Goal: Task Accomplishment & Management: Use online tool/utility

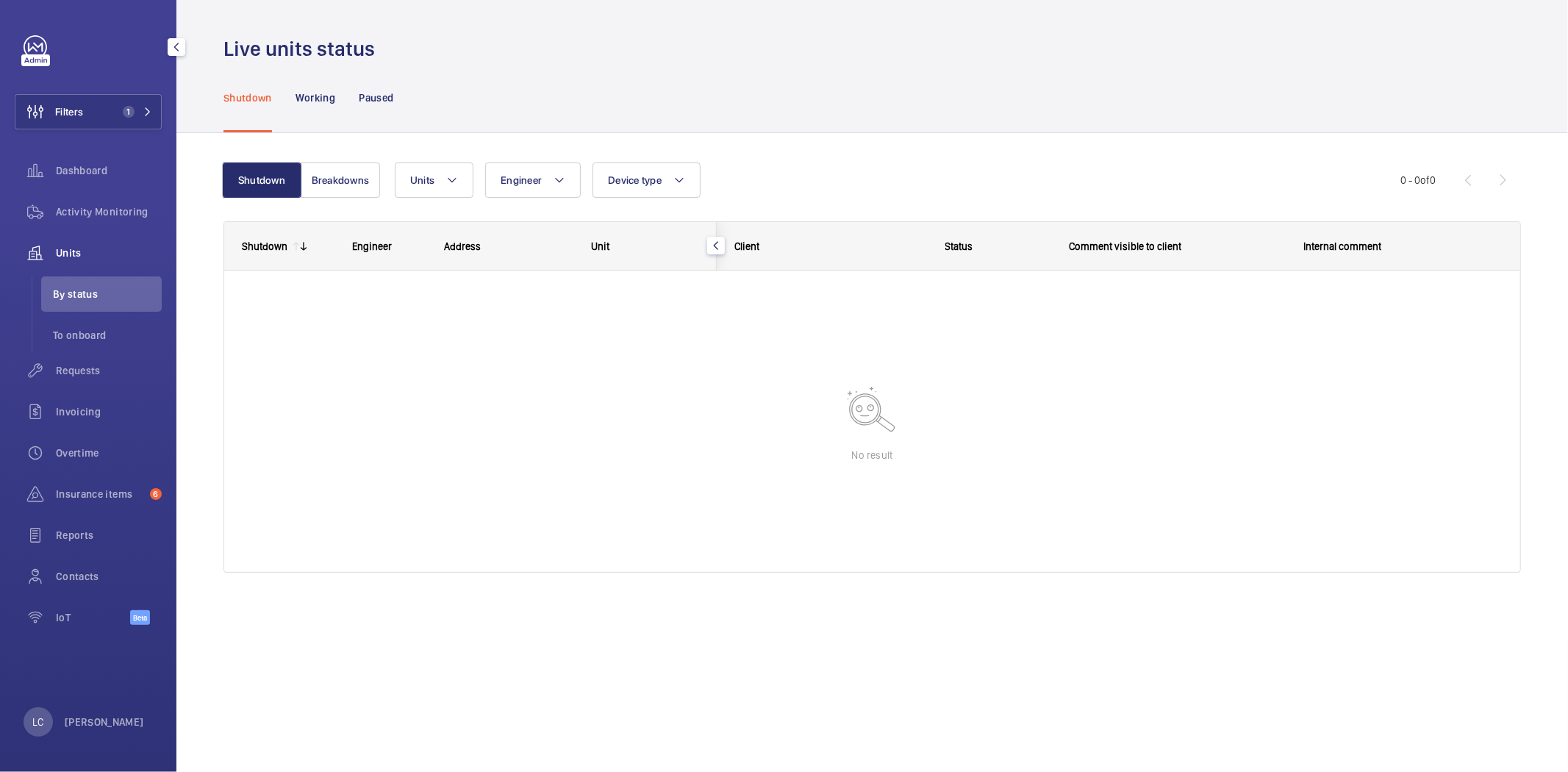
click at [112, 733] on div "LC Ling Chong" at bounding box center [84, 722] width 120 height 29
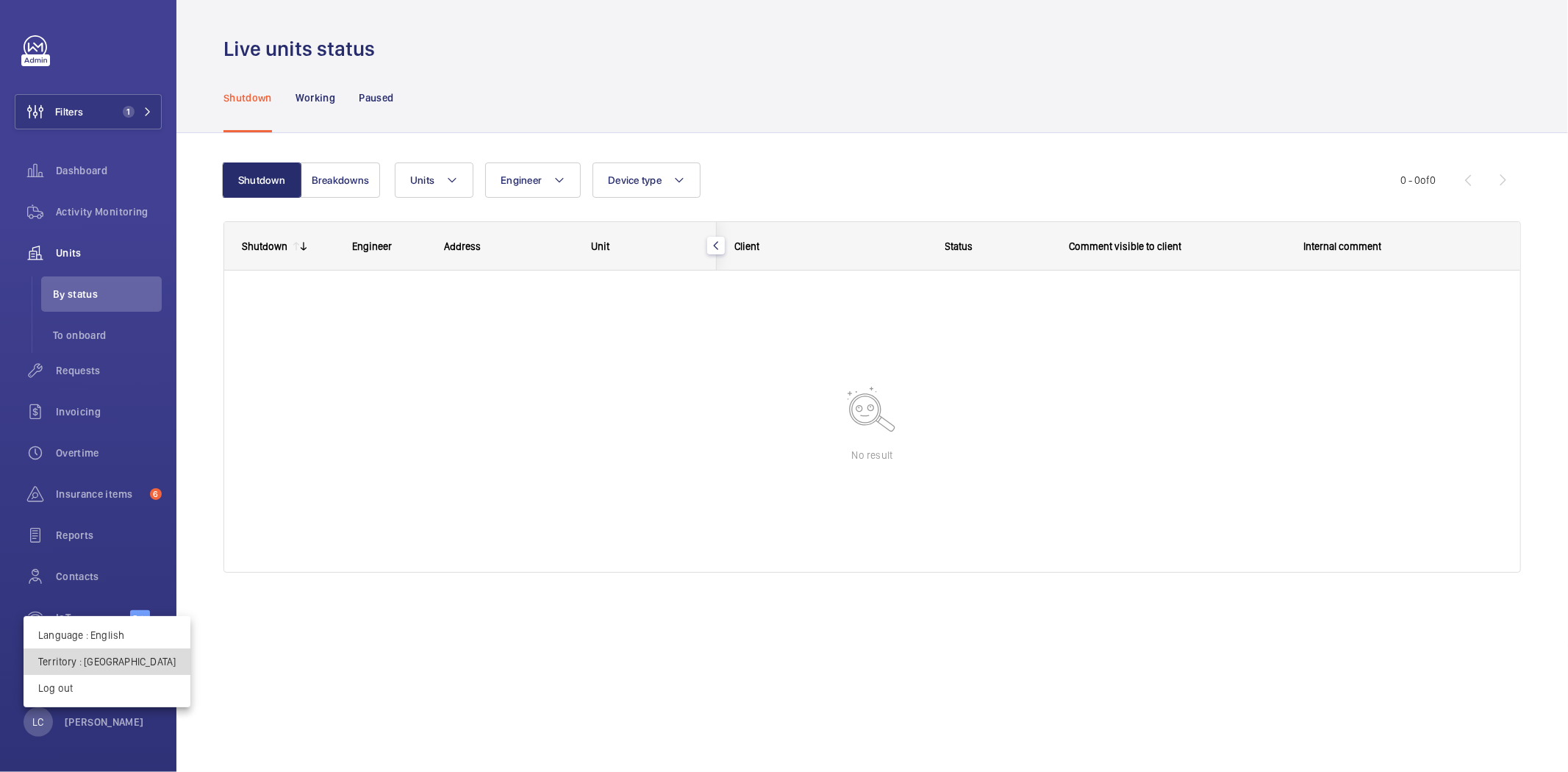
click at [131, 670] on button "Territory : United Kingdom" at bounding box center [107, 661] width 167 height 27
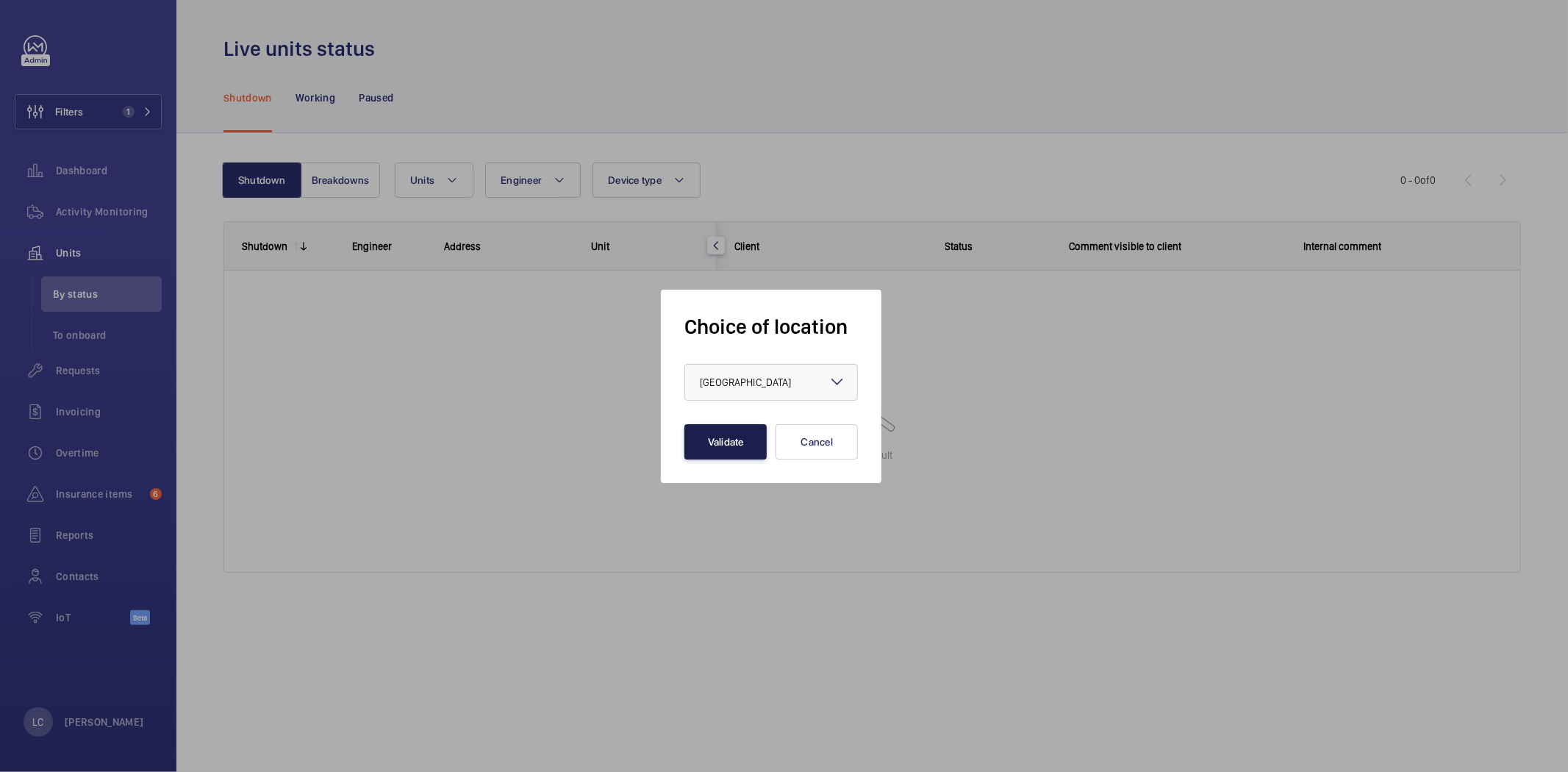
click at [727, 450] on button "Validate" at bounding box center [725, 441] width 82 height 35
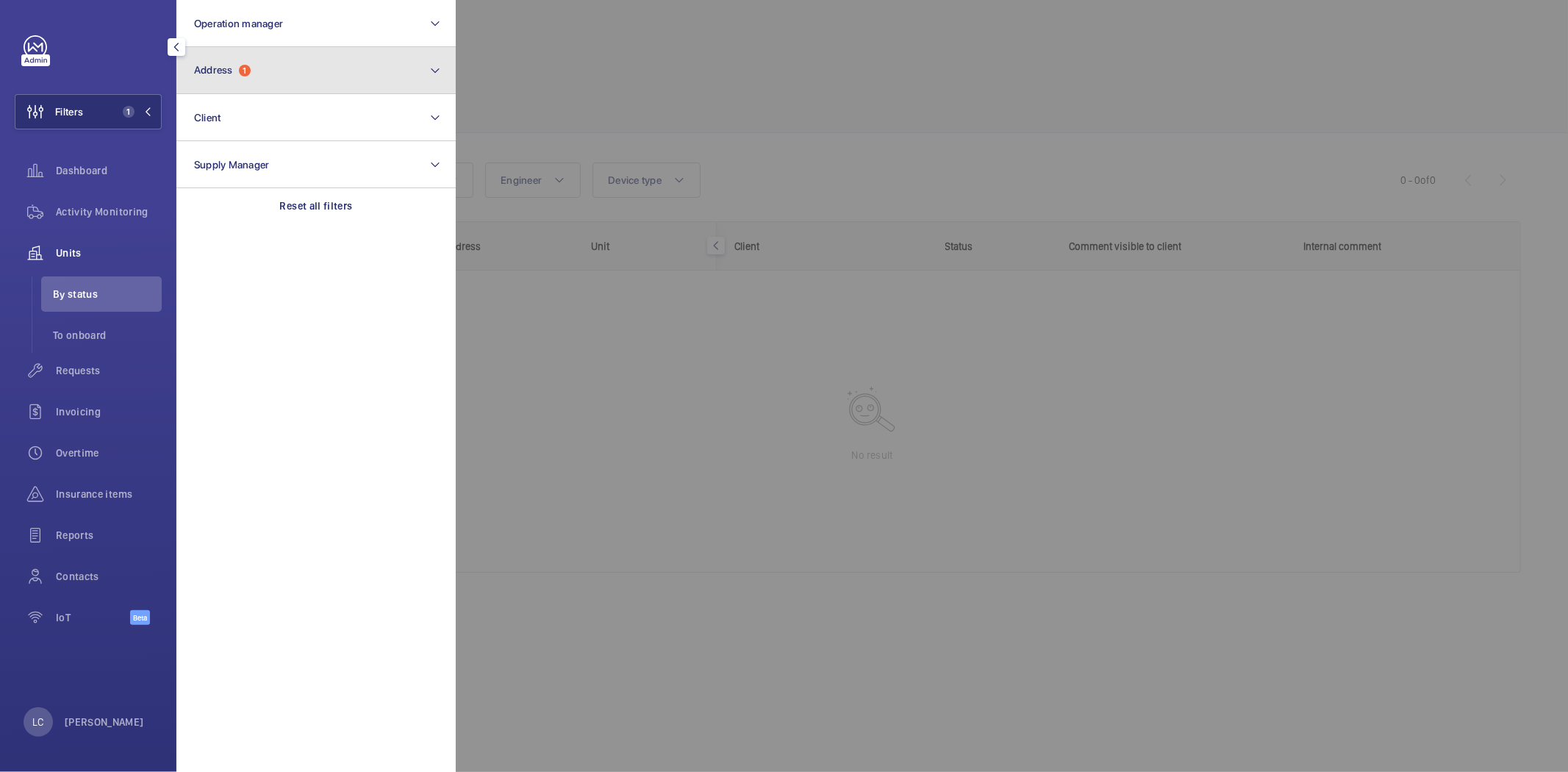
click at [258, 59] on button "Address 1" at bounding box center [316, 71] width 279 height 47
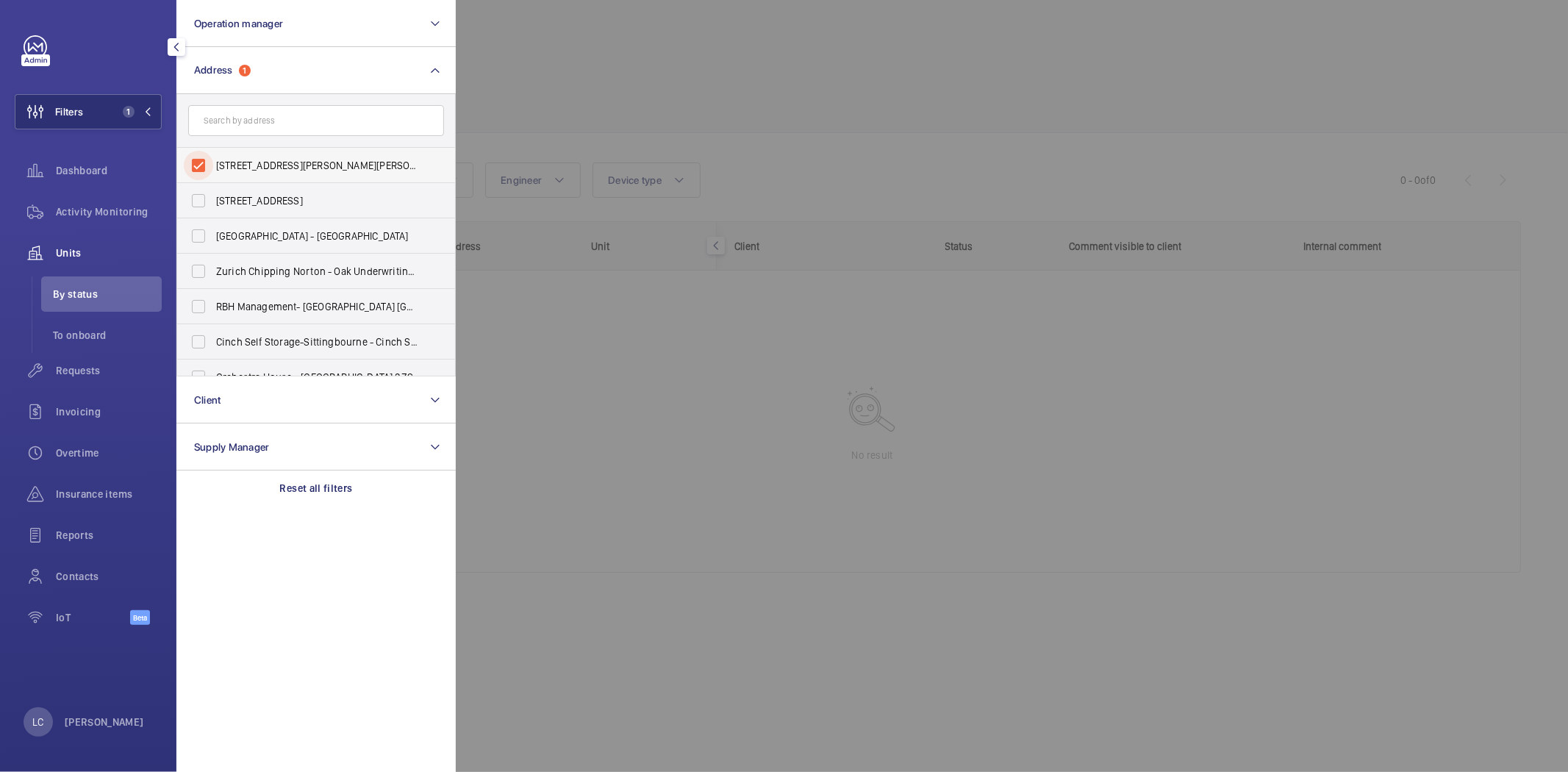
click at [194, 164] on input "[STREET_ADDRESS][PERSON_NAME][PERSON_NAME]" at bounding box center [199, 165] width 29 height 29
checkbox input "false"
click at [223, 125] on input "text" at bounding box center [316, 120] width 256 height 31
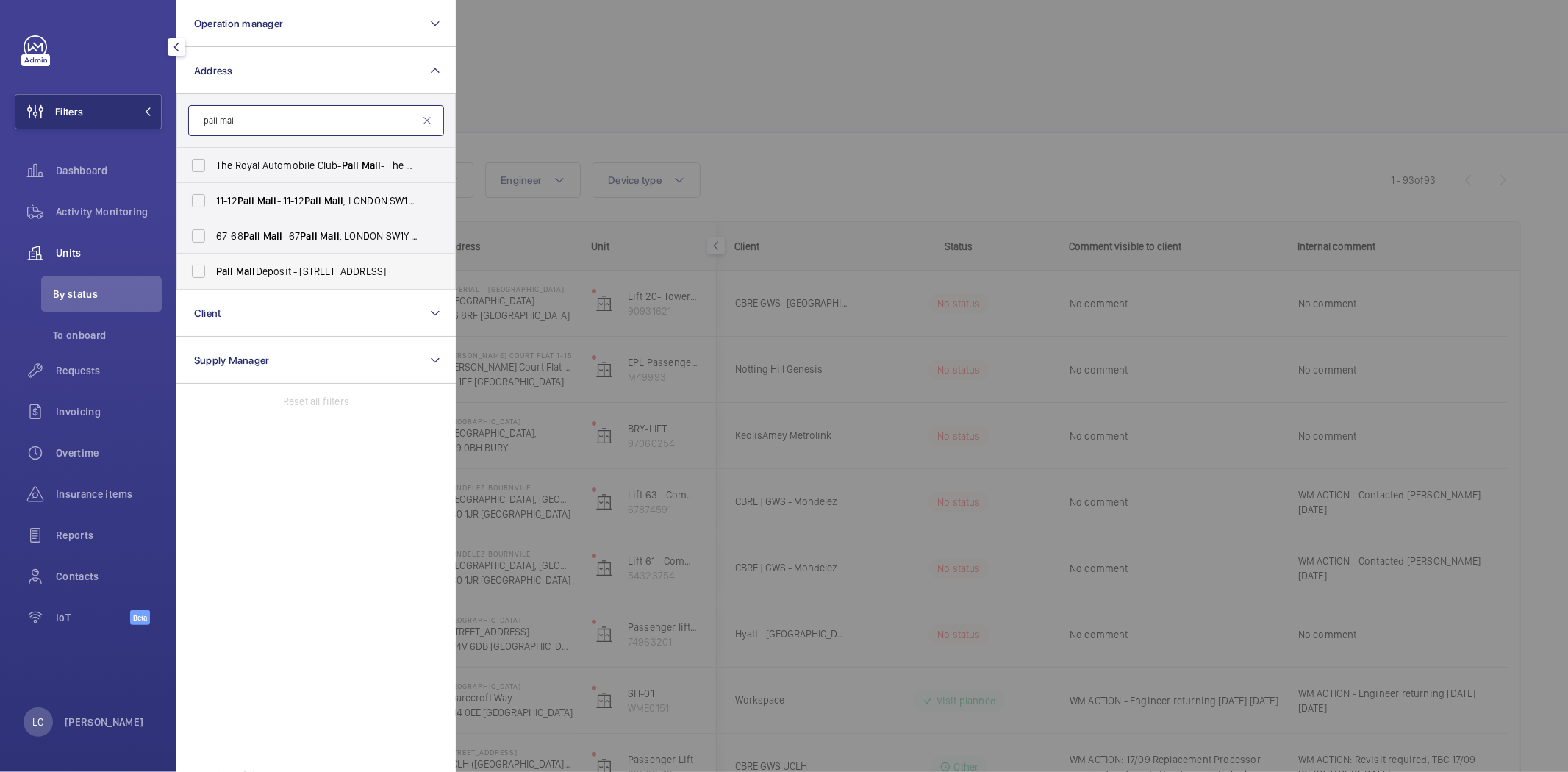
type input "pall mall"
click at [265, 273] on span "Pall Mall Deposit - 124-128 Barlby Road, LONDON W10 6BL" at bounding box center [317, 271] width 202 height 15
click at [213, 273] on input "Pall Mall Deposit - 124-128 Barlby Road, LONDON W10 6BL" at bounding box center [199, 271] width 29 height 29
checkbox input "true"
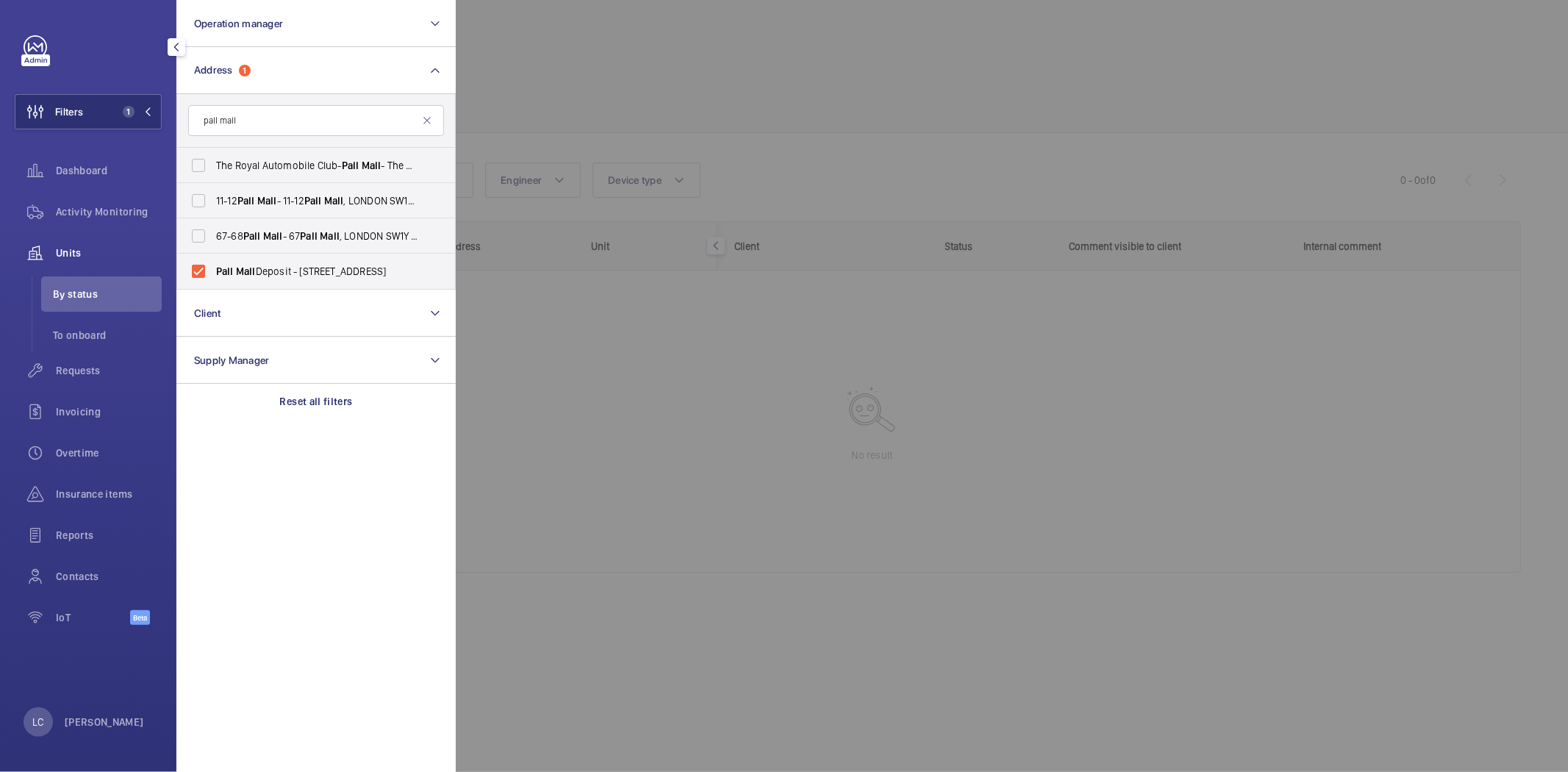
click at [705, 118] on div at bounding box center [1239, 386] width 1568 height 772
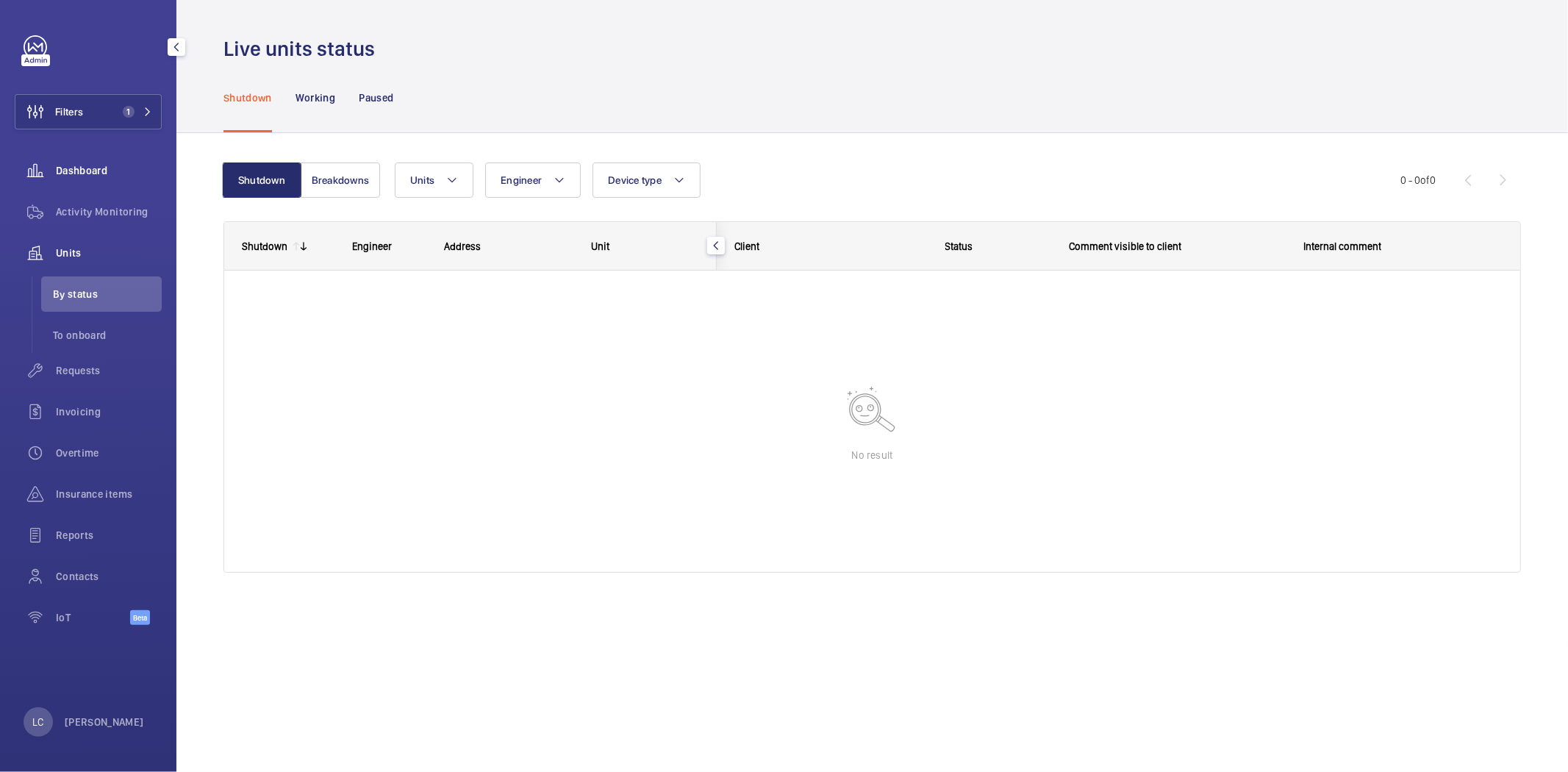
click at [116, 186] on div "Dashboard" at bounding box center [88, 170] width 147 height 35
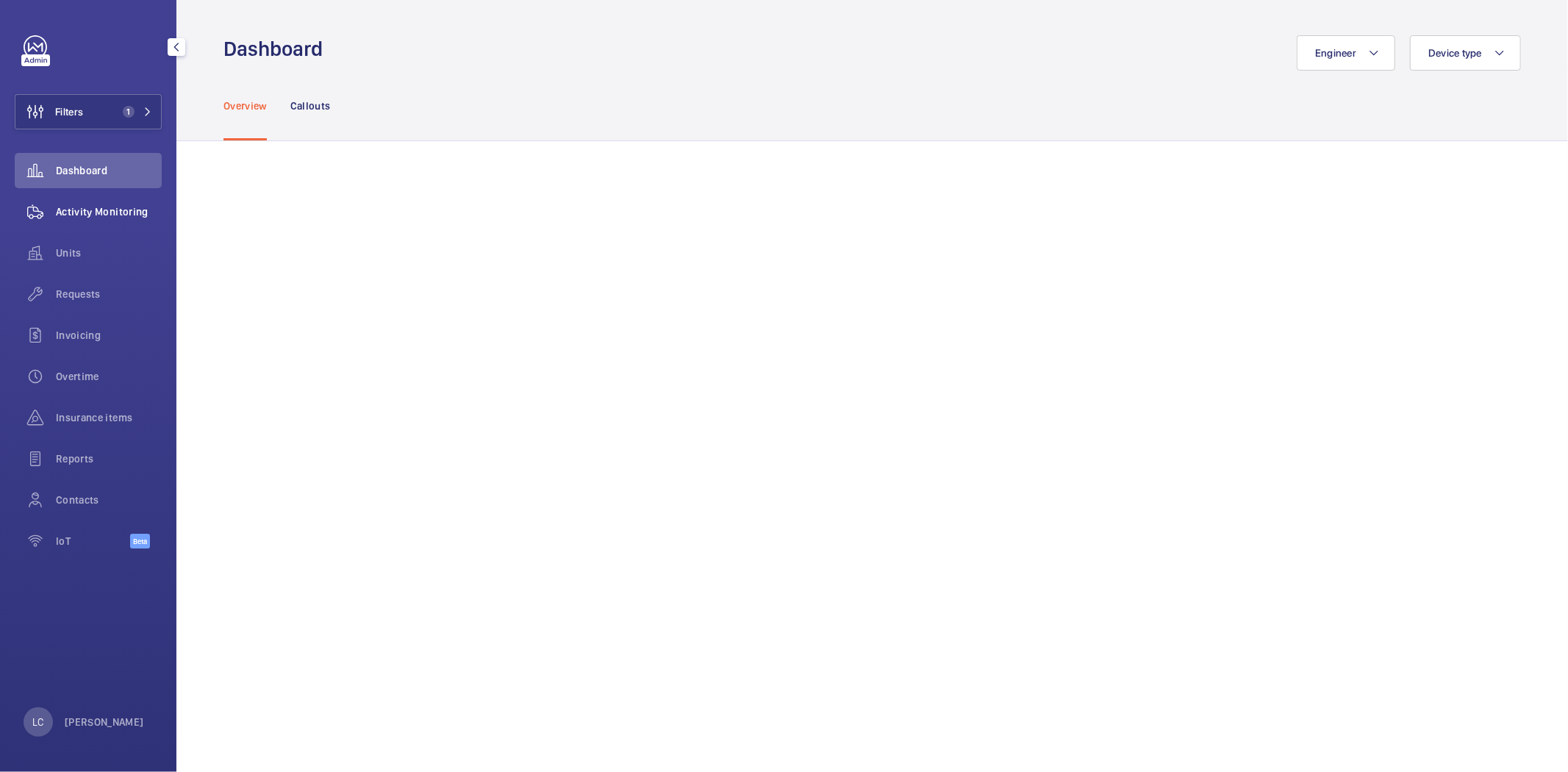
click at [118, 203] on div "Activity Monitoring" at bounding box center [88, 211] width 147 height 35
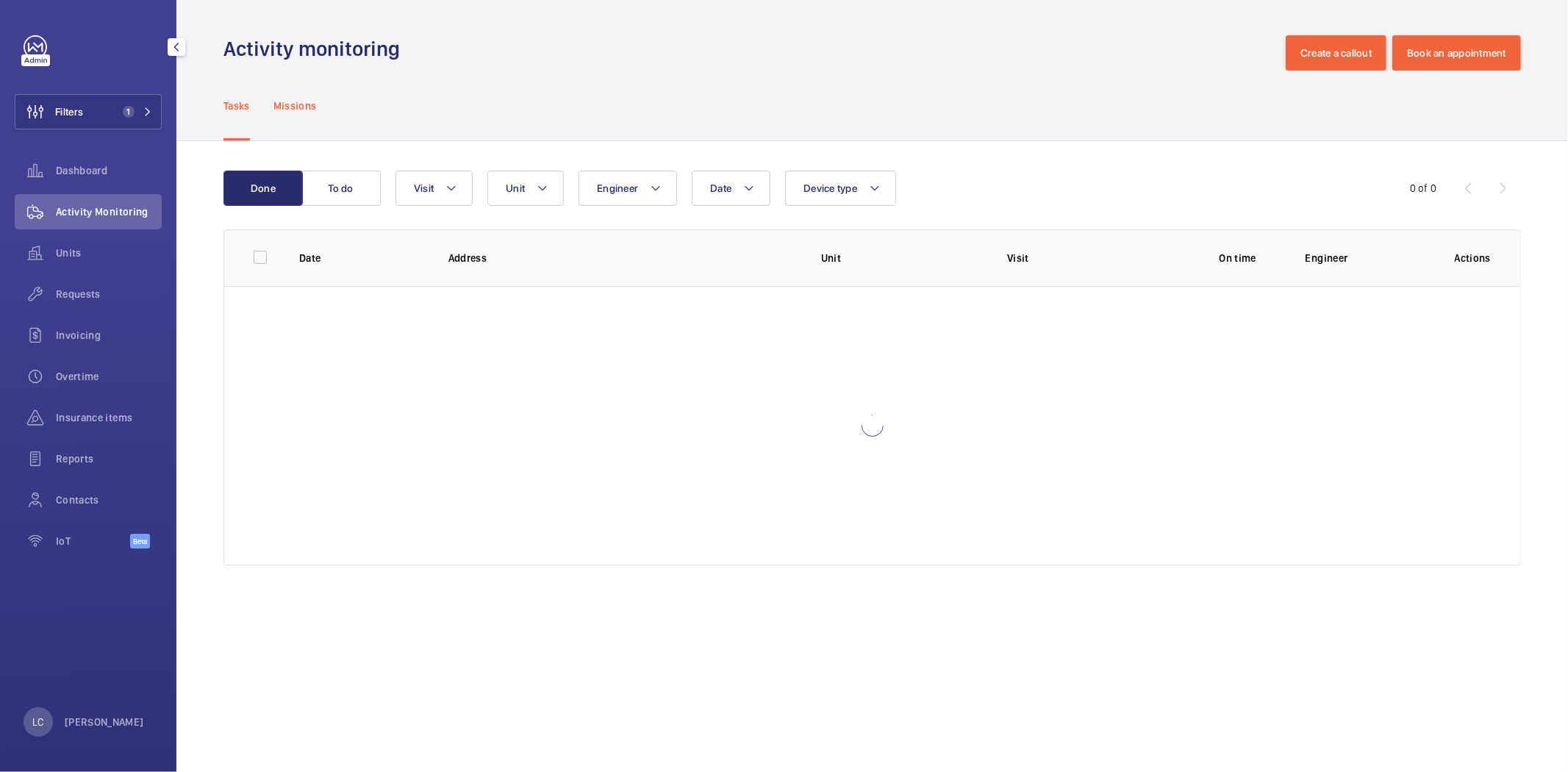
click at [290, 111] on p "Missions" at bounding box center [295, 106] width 43 height 15
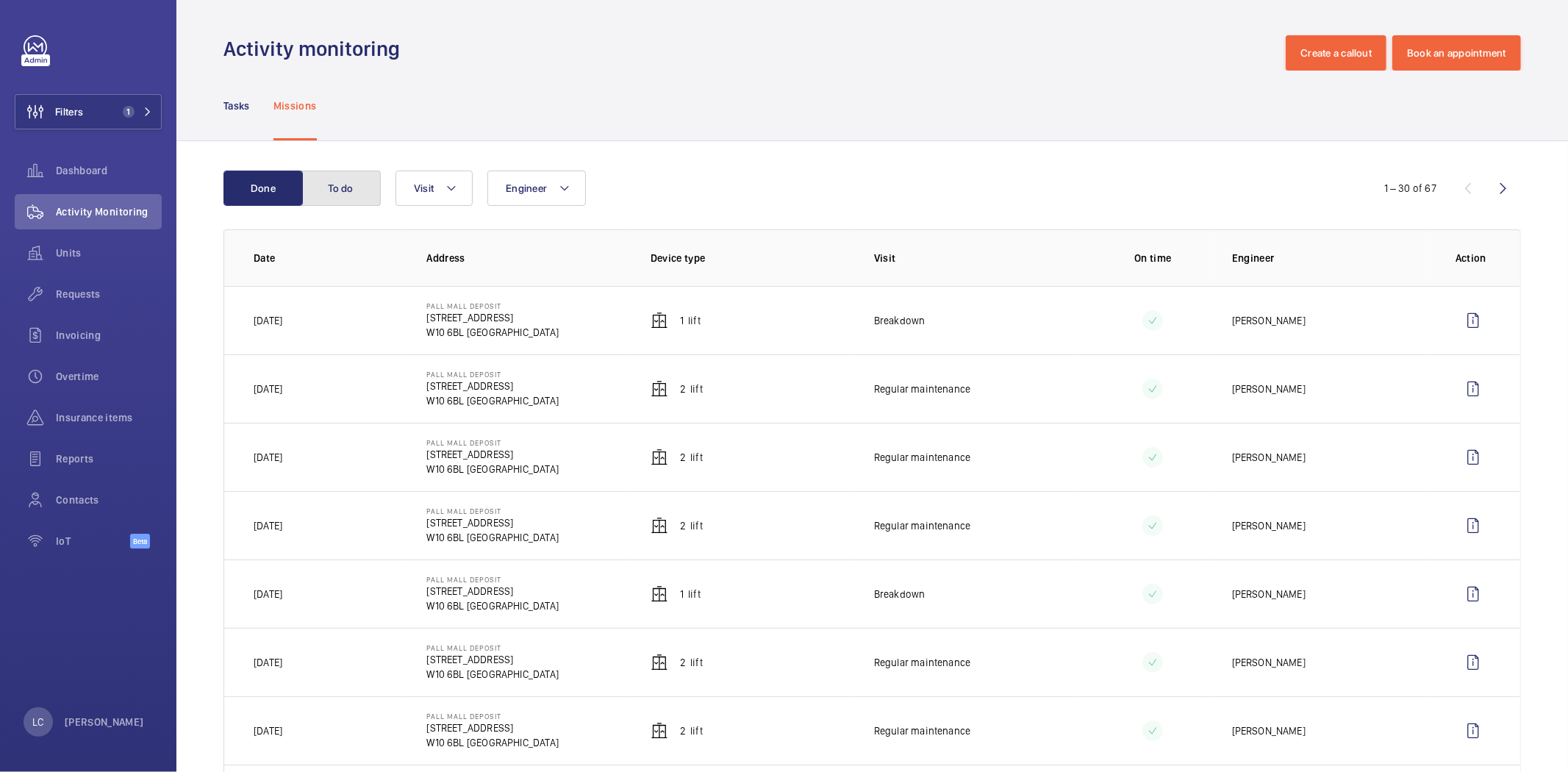
click at [356, 192] on button "To do" at bounding box center [341, 188] width 80 height 35
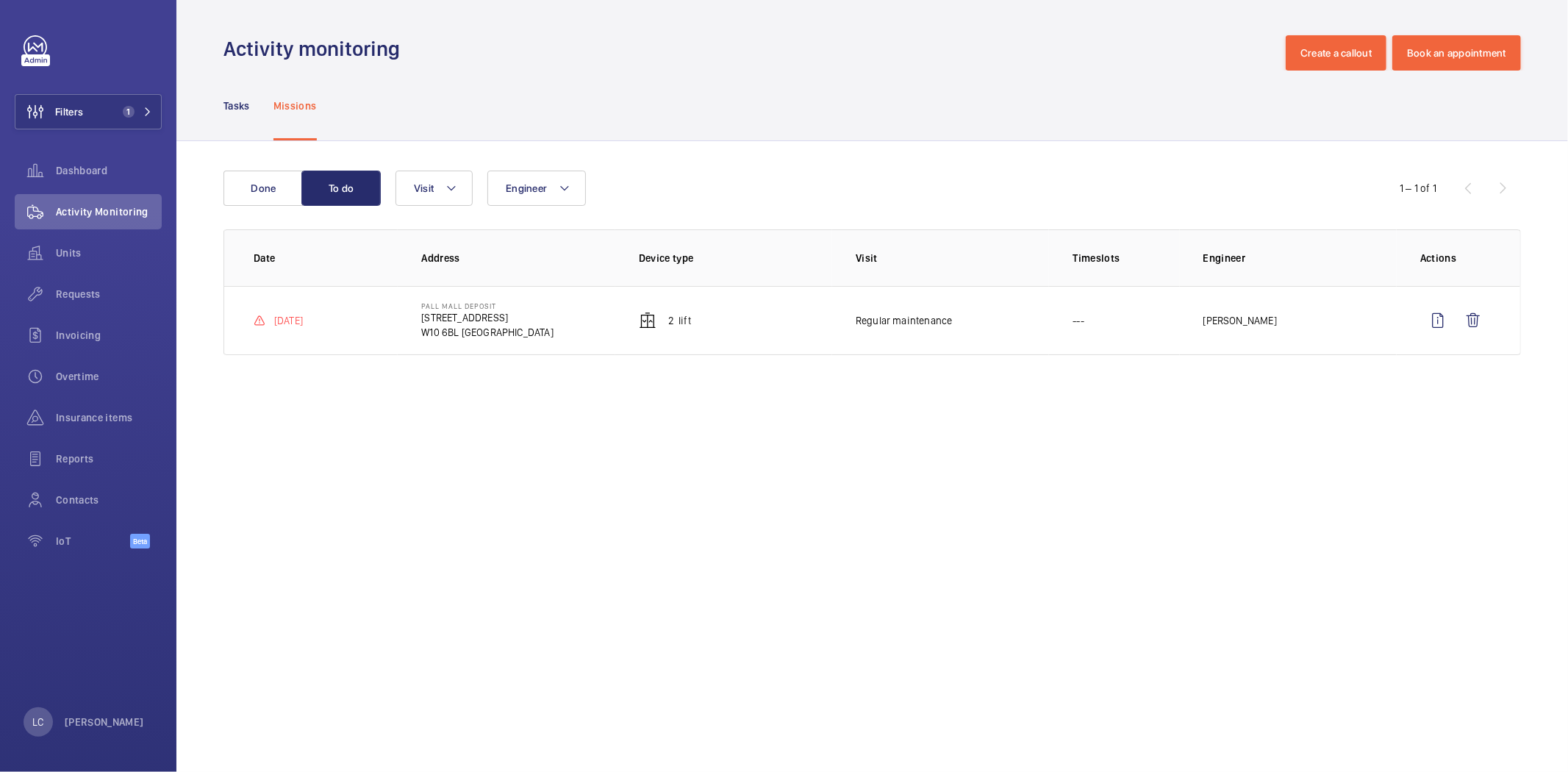
click at [257, 322] on mat-icon at bounding box center [260, 321] width 11 height 11
click at [240, 104] on p "Tasks" at bounding box center [237, 106] width 27 height 15
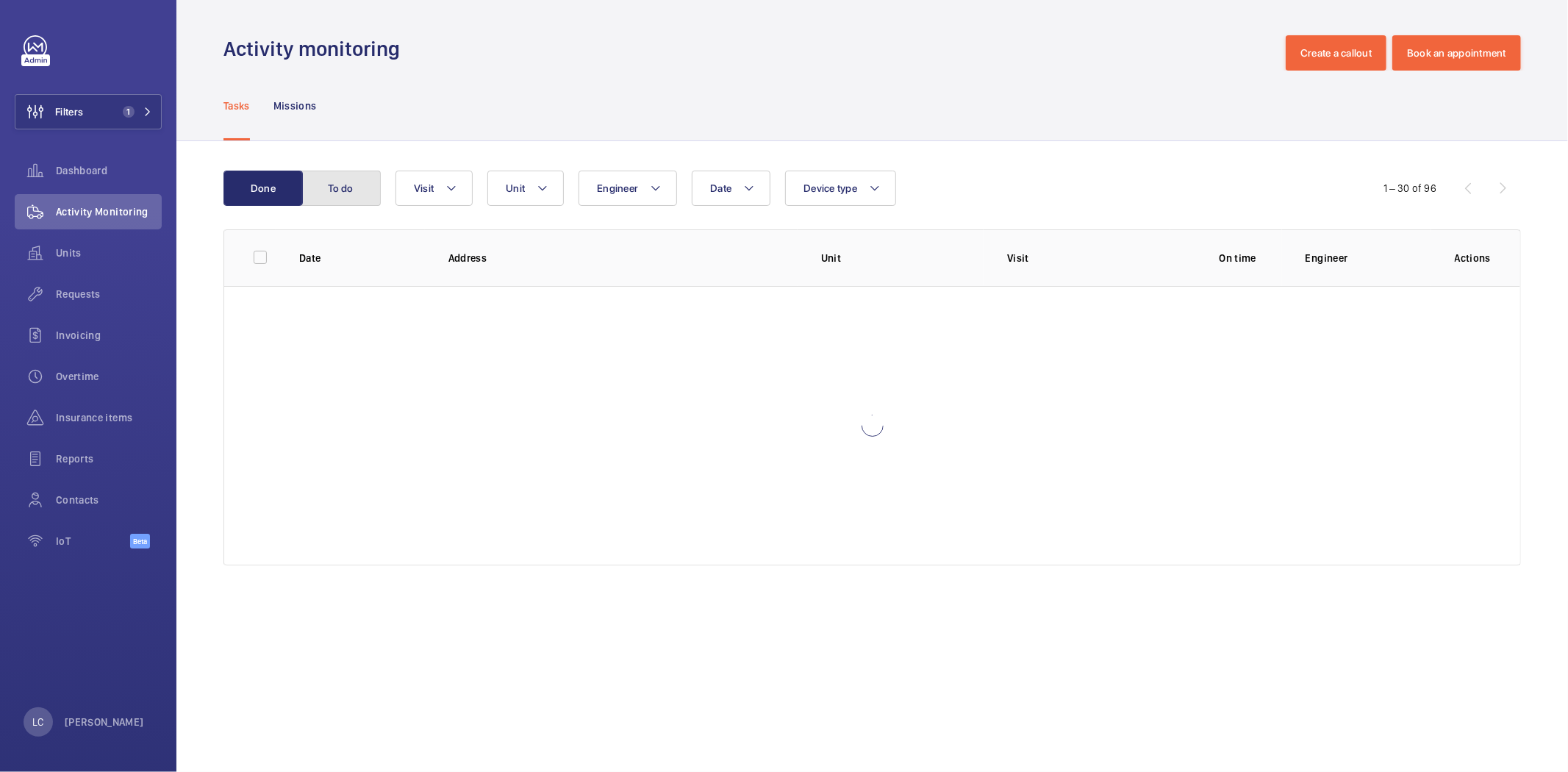
click at [351, 192] on button "To do" at bounding box center [341, 188] width 80 height 35
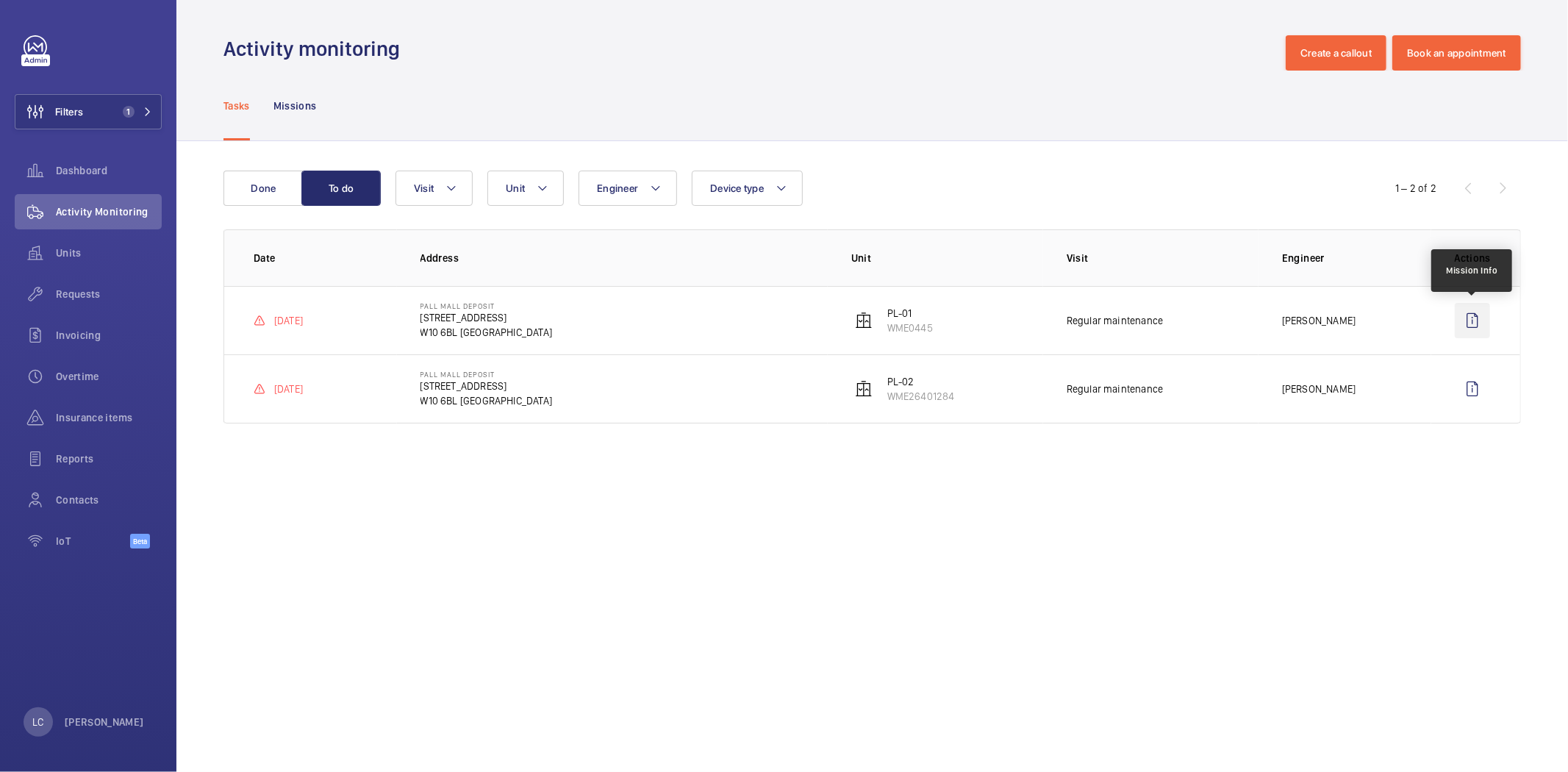
click at [1466, 321] on wm-front-icon-button at bounding box center [1472, 320] width 35 height 35
